Goal: Navigation & Orientation: Understand site structure

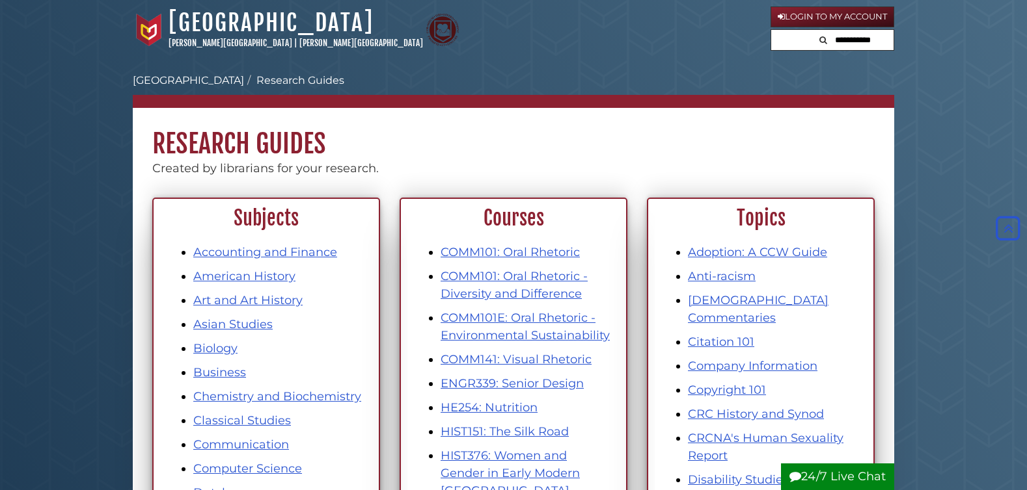
scroll to position [1220, 0]
